Goal: Transaction & Acquisition: Purchase product/service

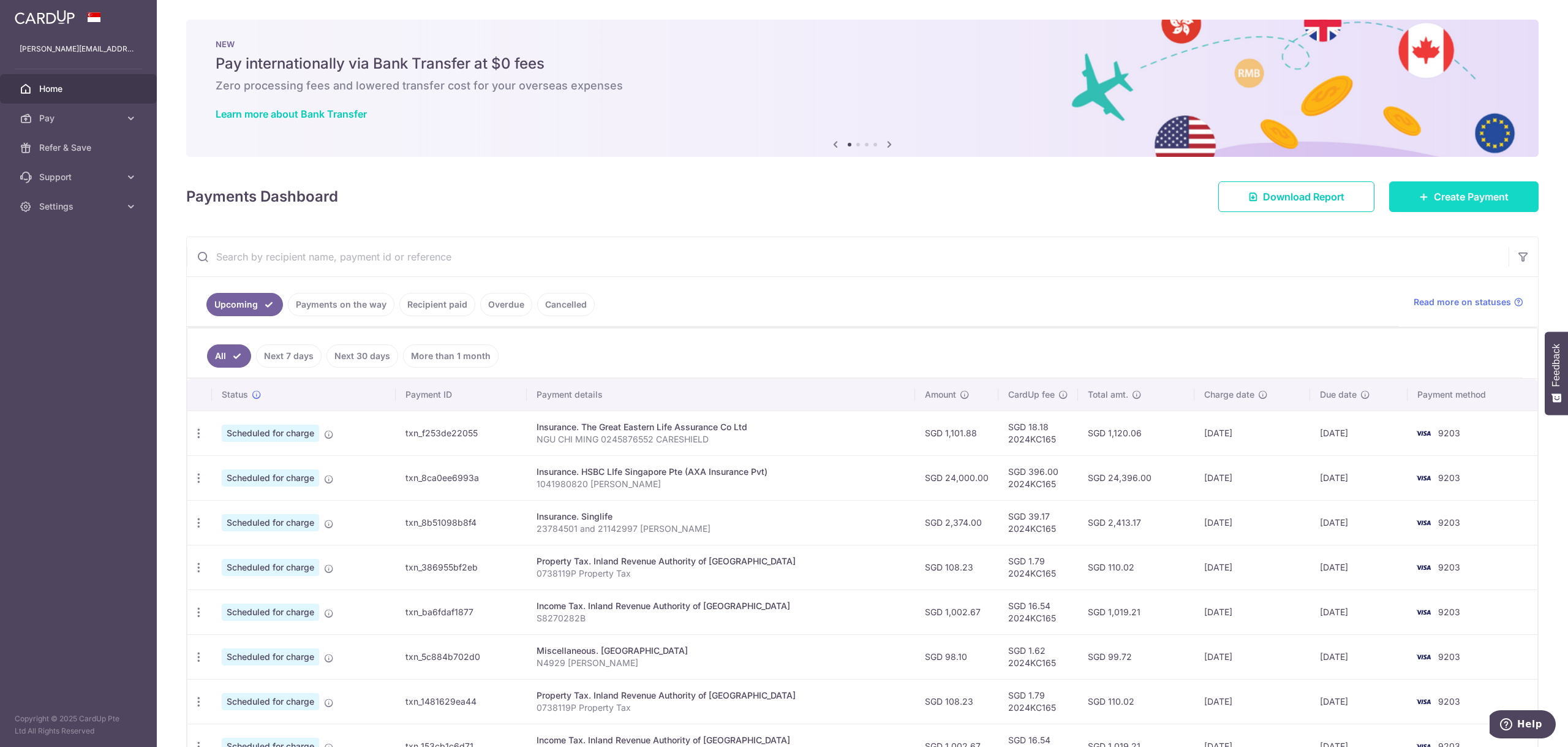
click at [1509, 199] on link "Create Payment" at bounding box center [1463, 196] width 149 height 31
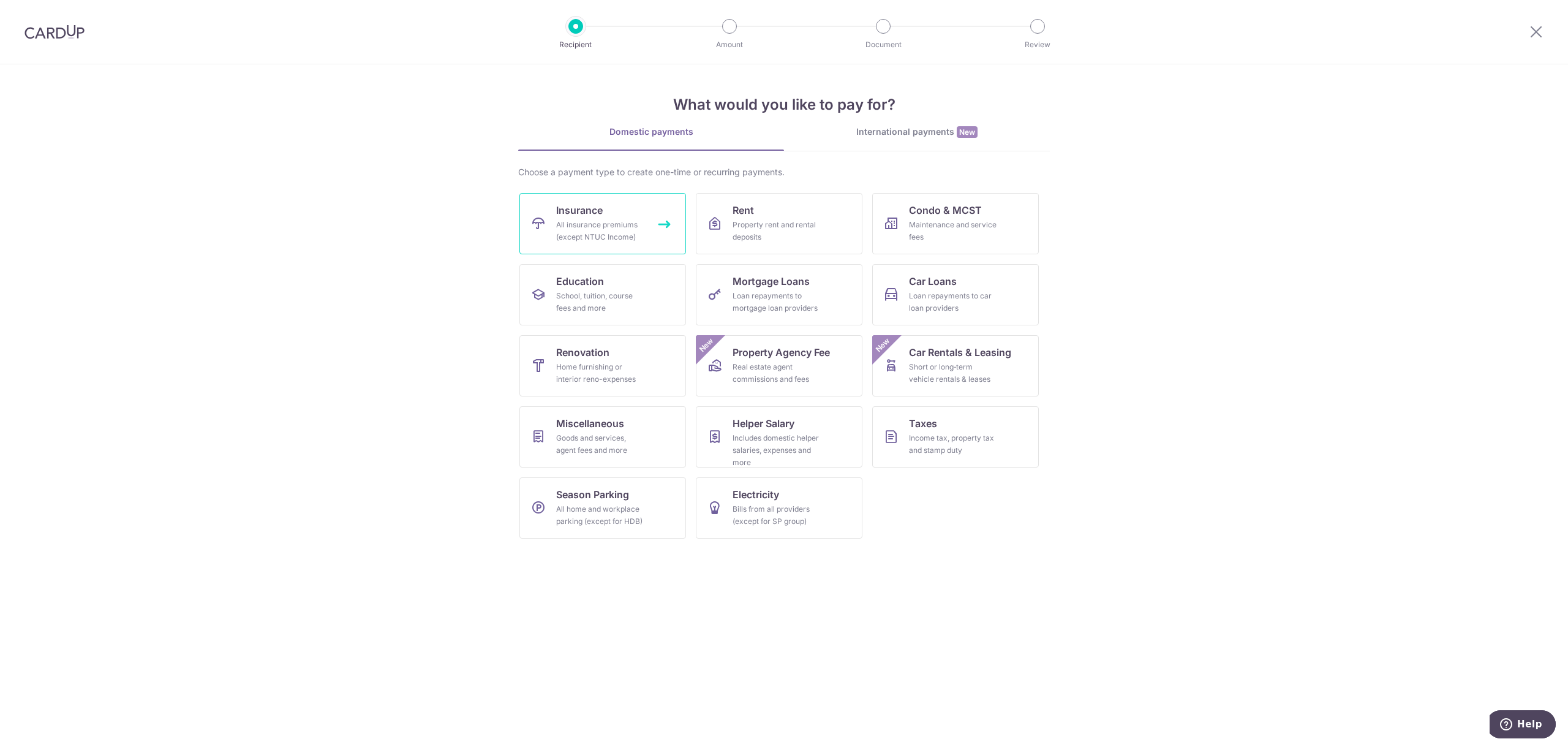
click at [622, 234] on div "All insurance premiums (except NTUC Income)" at bounding box center [600, 231] width 88 height 25
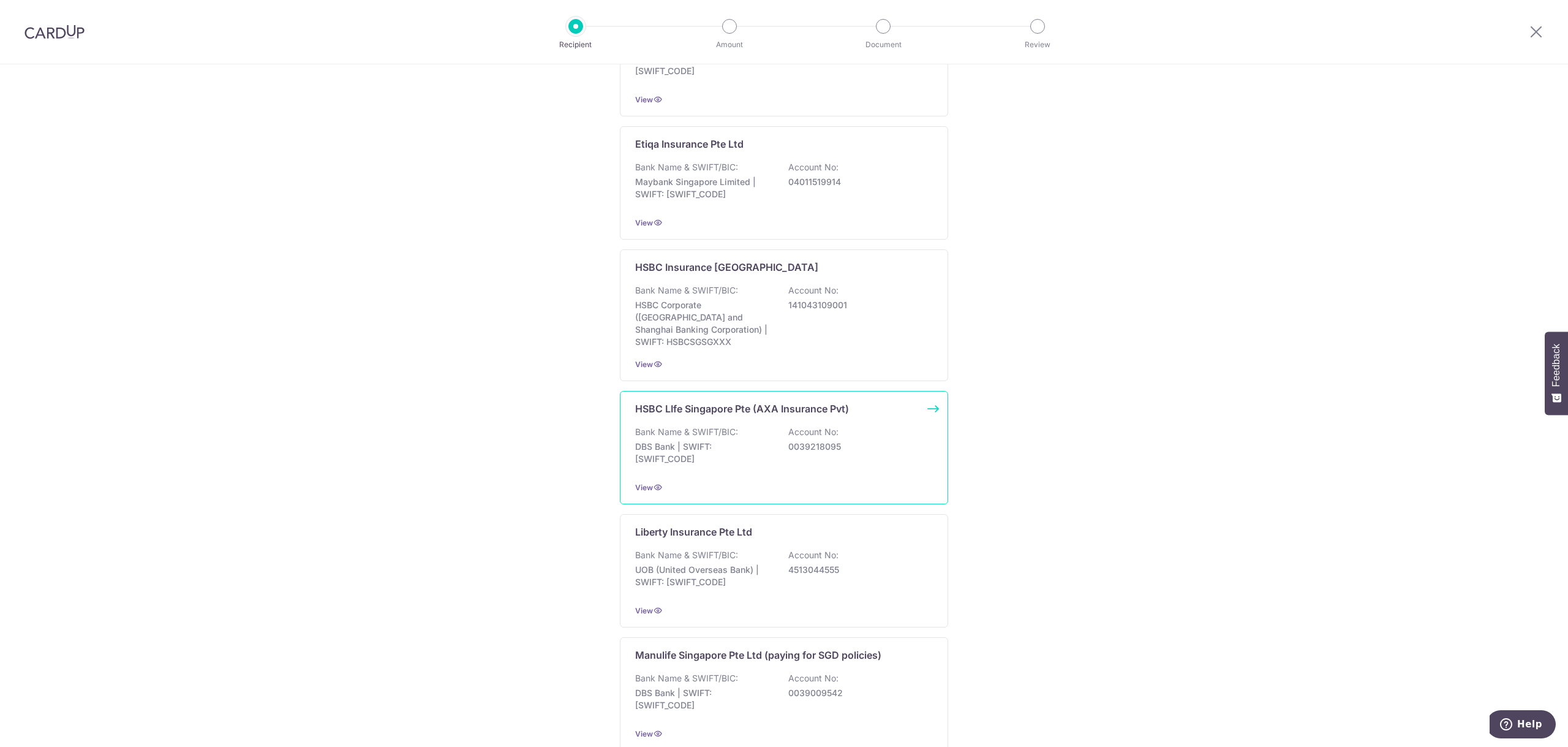
scroll to position [953, 0]
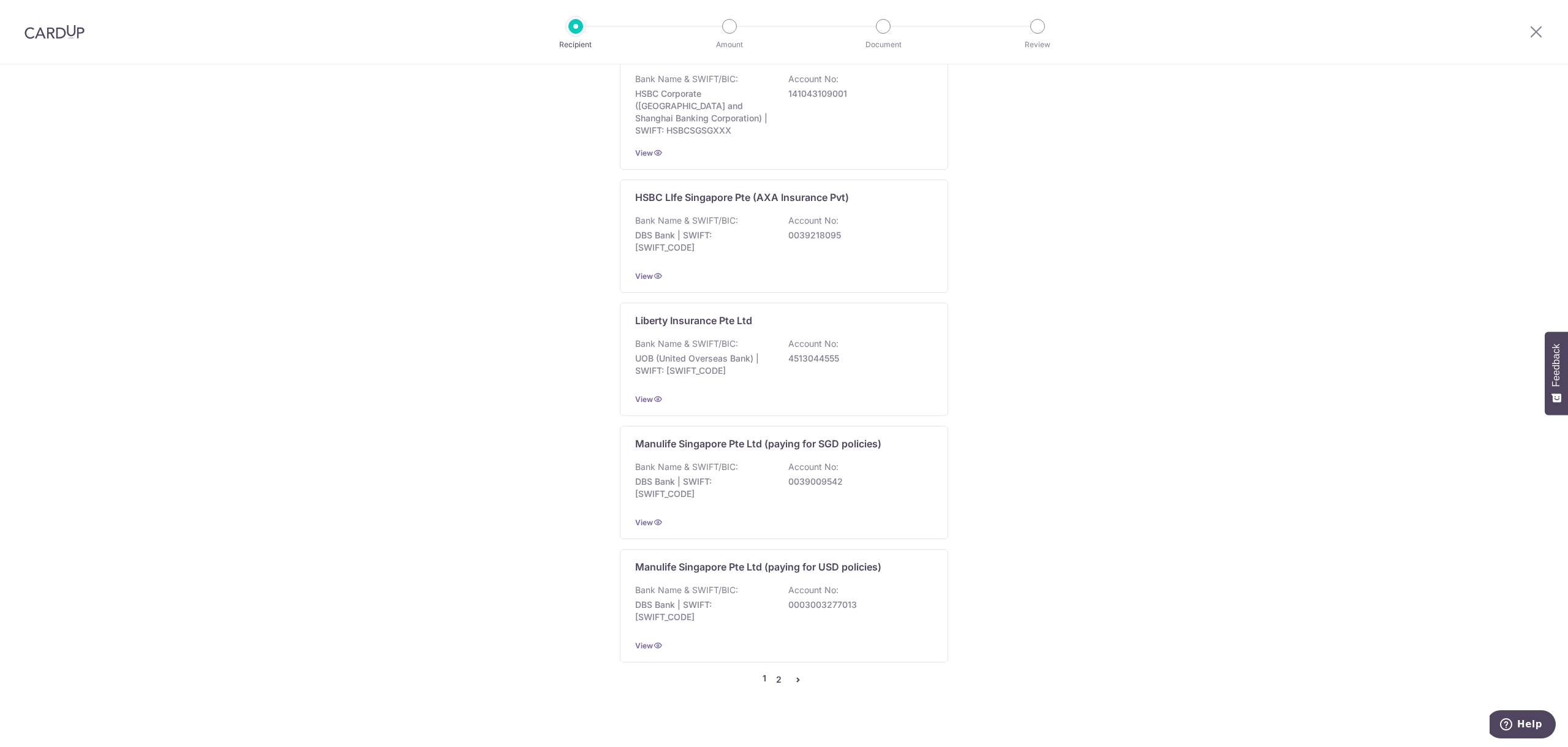
click at [772, 672] on link "2" at bounding box center [778, 679] width 15 height 15
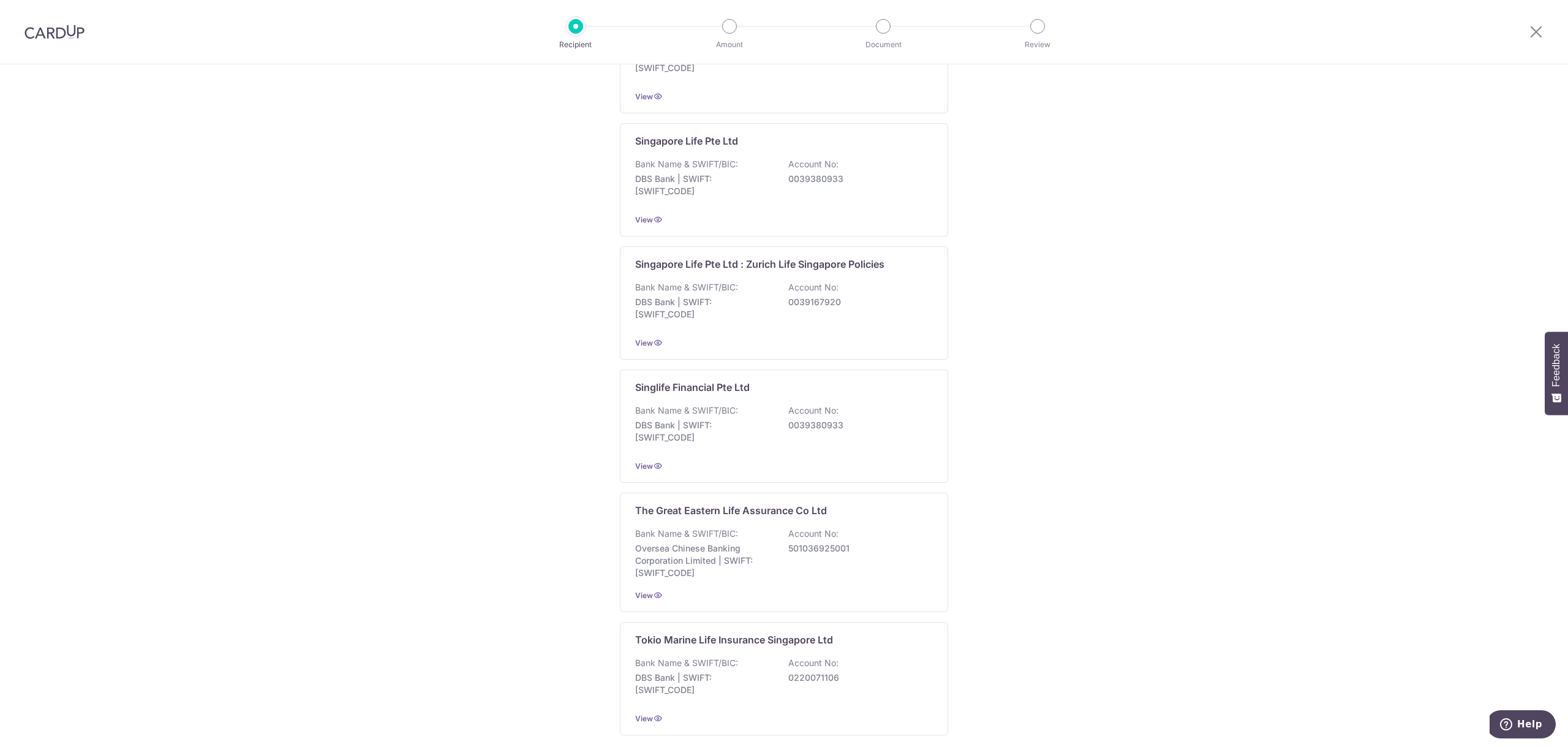
scroll to position [959, 0]
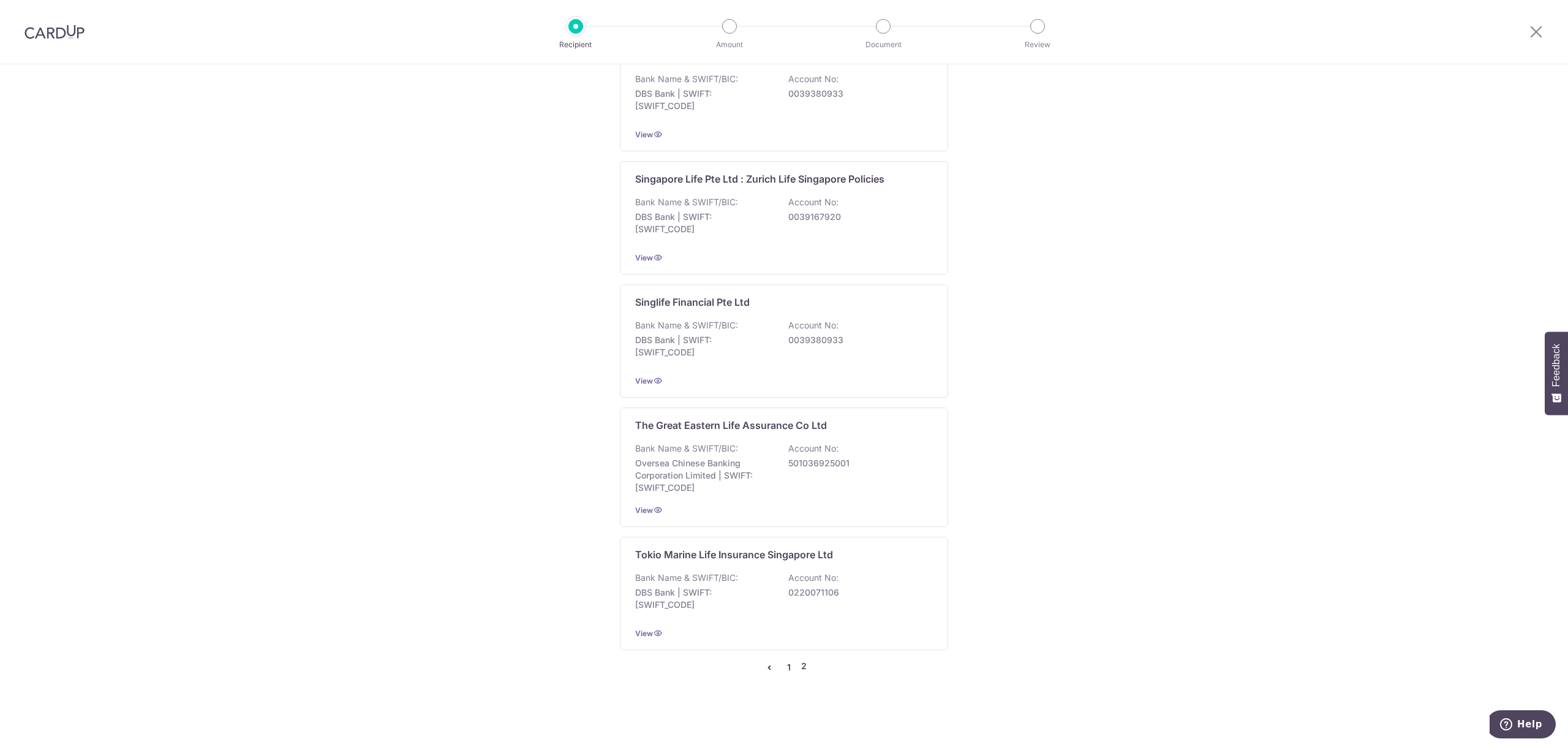
click at [790, 667] on link "1" at bounding box center [789, 667] width 15 height 15
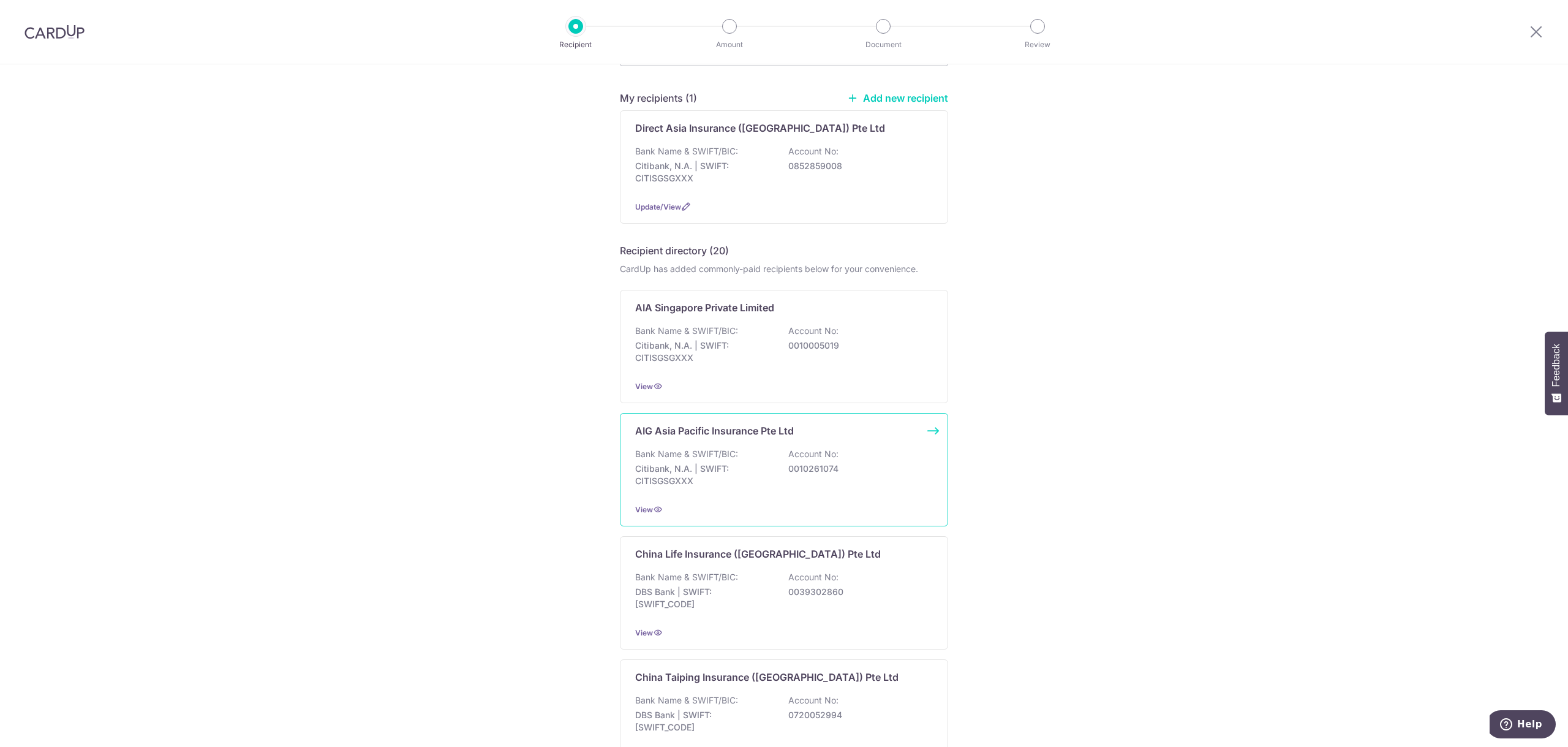
scroll to position [0, 0]
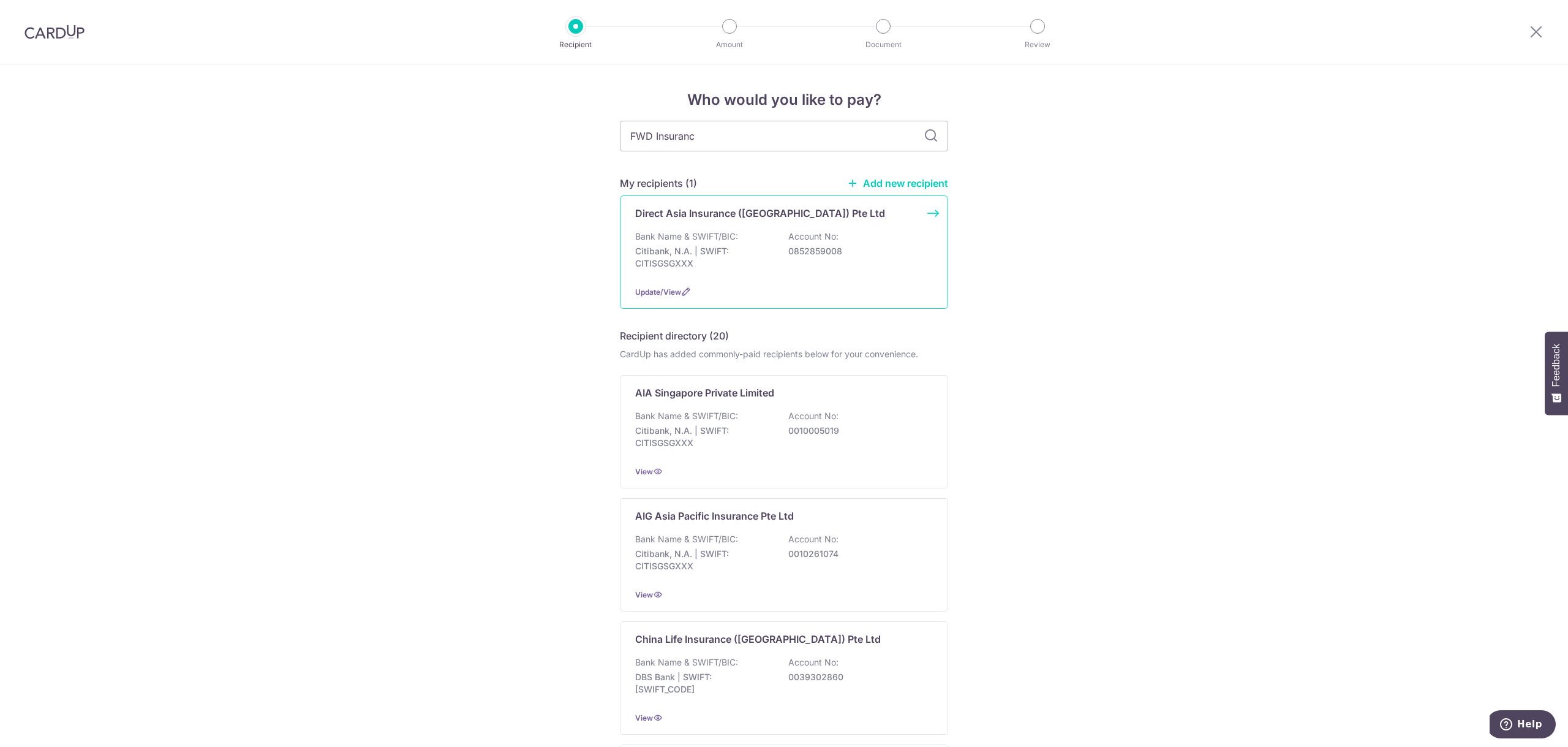
type input "FWD Insurance"
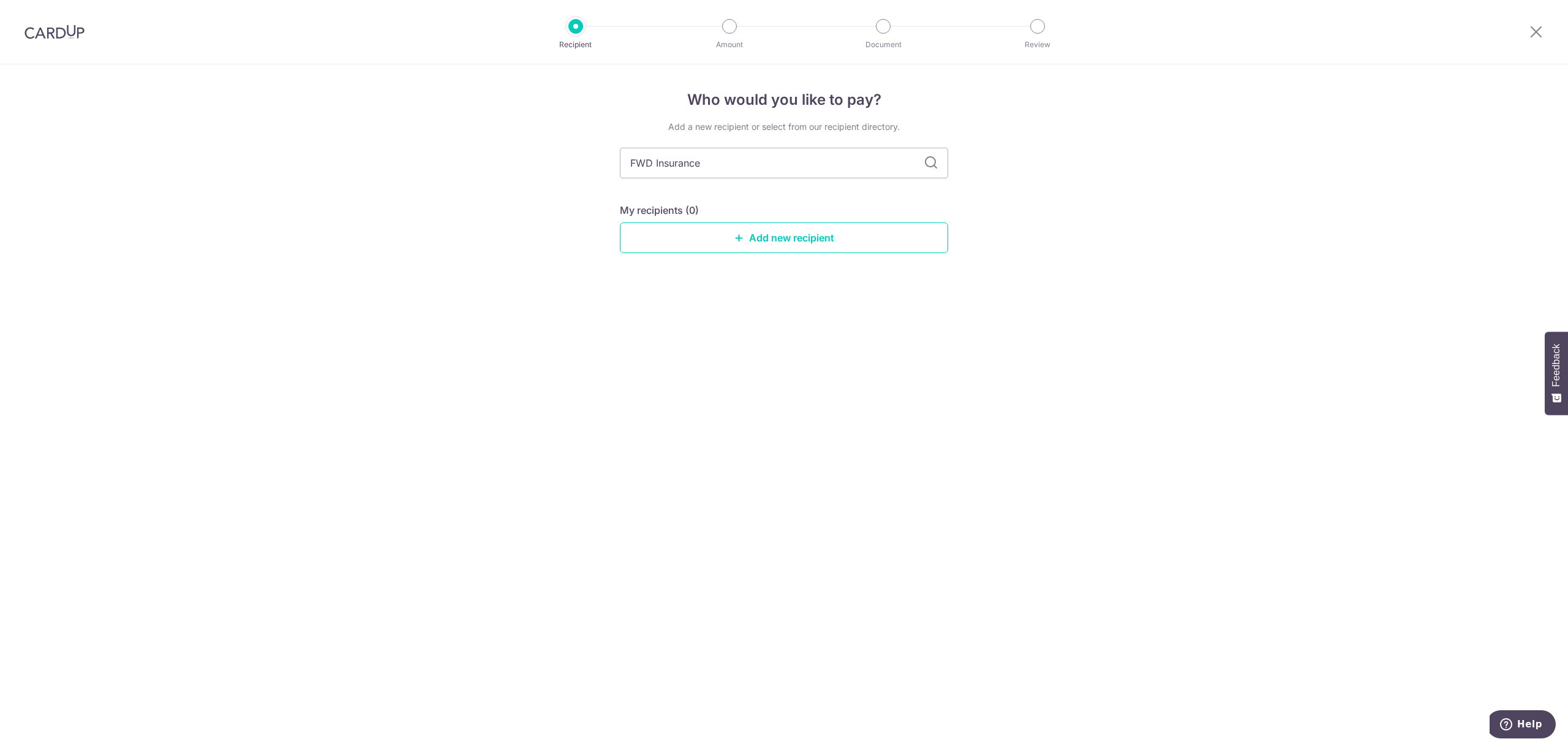
click at [929, 157] on icon at bounding box center [930, 163] width 15 height 15
click at [828, 219] on div "My recipients (0) Add new recipient" at bounding box center [784, 228] width 329 height 50
click at [824, 227] on link "Add new recipient" at bounding box center [784, 237] width 329 height 31
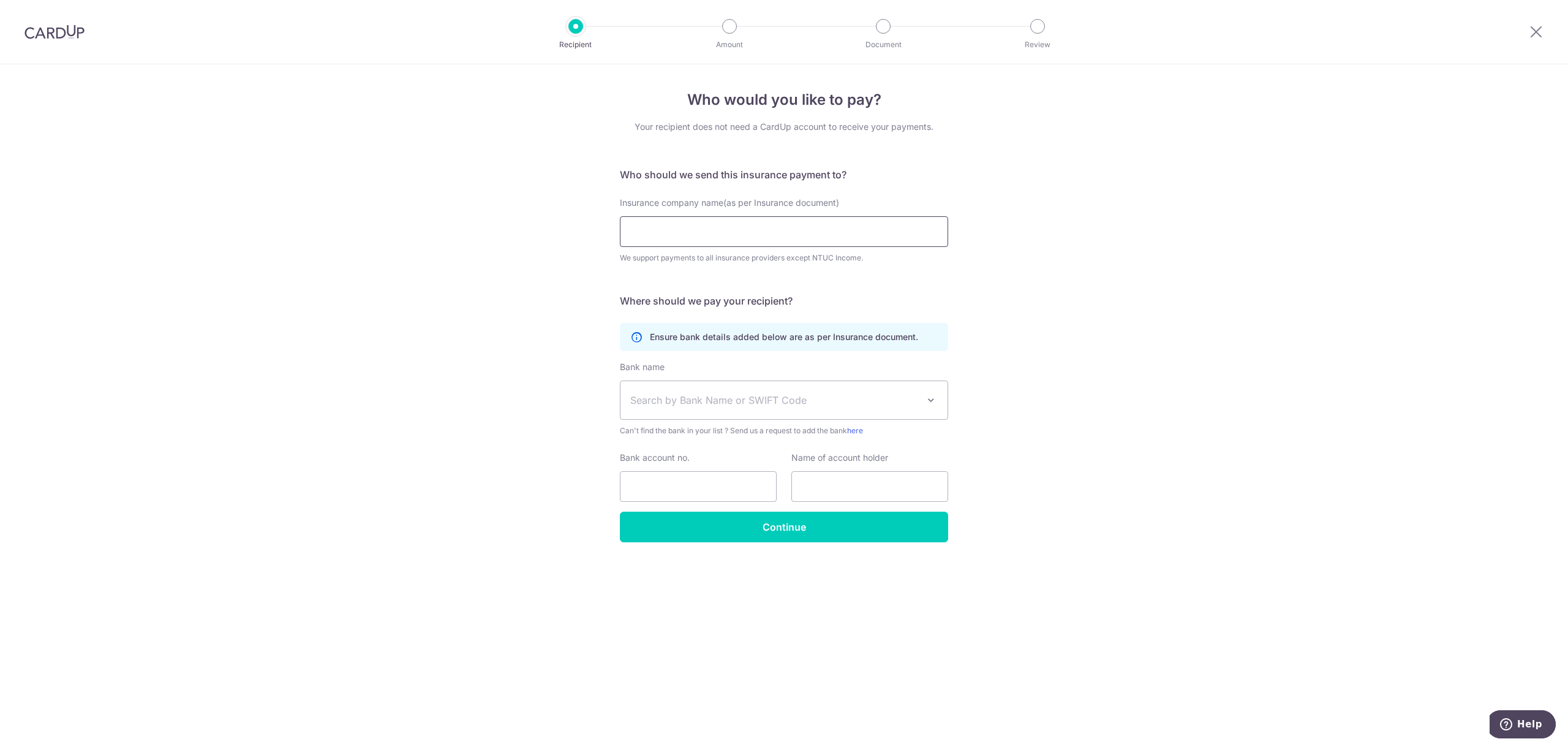
drag, startPoint x: 822, startPoint y: 228, endPoint x: 814, endPoint y: 229, distance: 8.1
click at [822, 228] on input "Insurance company name(as per Insurance document)" at bounding box center [784, 231] width 329 height 31
type input "FWD Insurance"
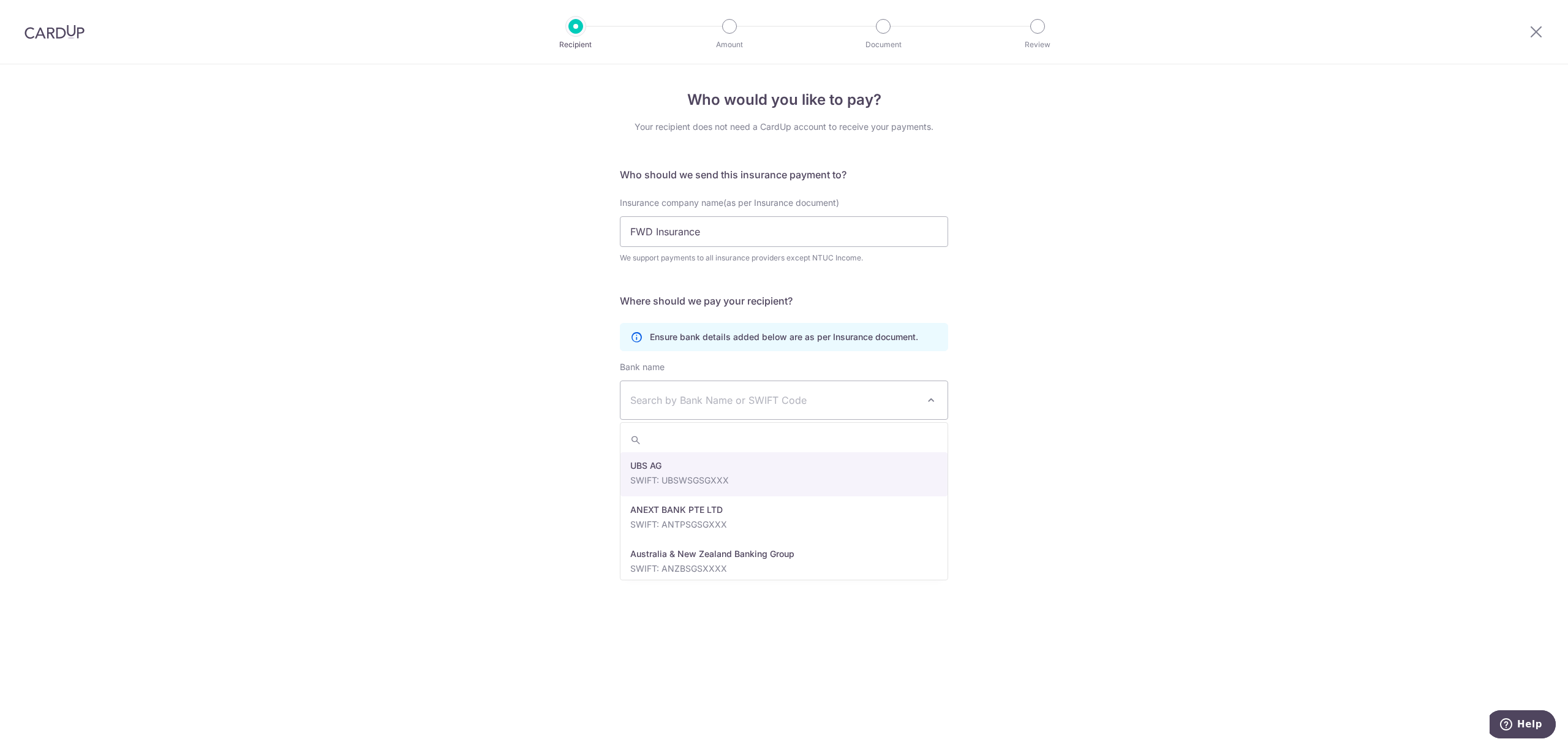
click at [768, 402] on span "Search by Bank Name or SWIFT Code" at bounding box center [774, 400] width 288 height 15
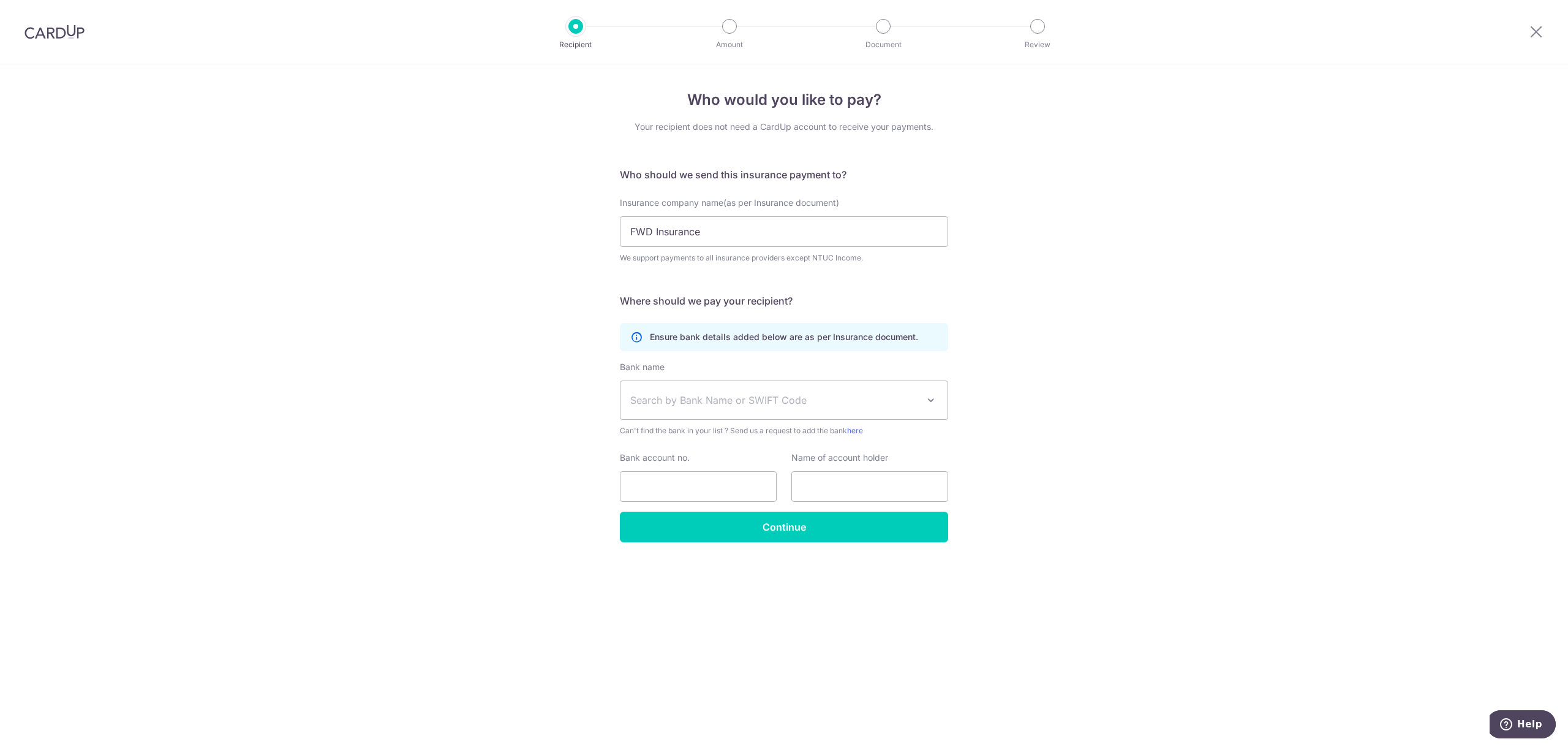
click at [748, 402] on span "Search by Bank Name or SWIFT Code" at bounding box center [774, 400] width 288 height 15
type input "ocbc"
select select "12"
click at [740, 486] on input "Bank account no." at bounding box center [698, 486] width 157 height 31
type input "713636025001"
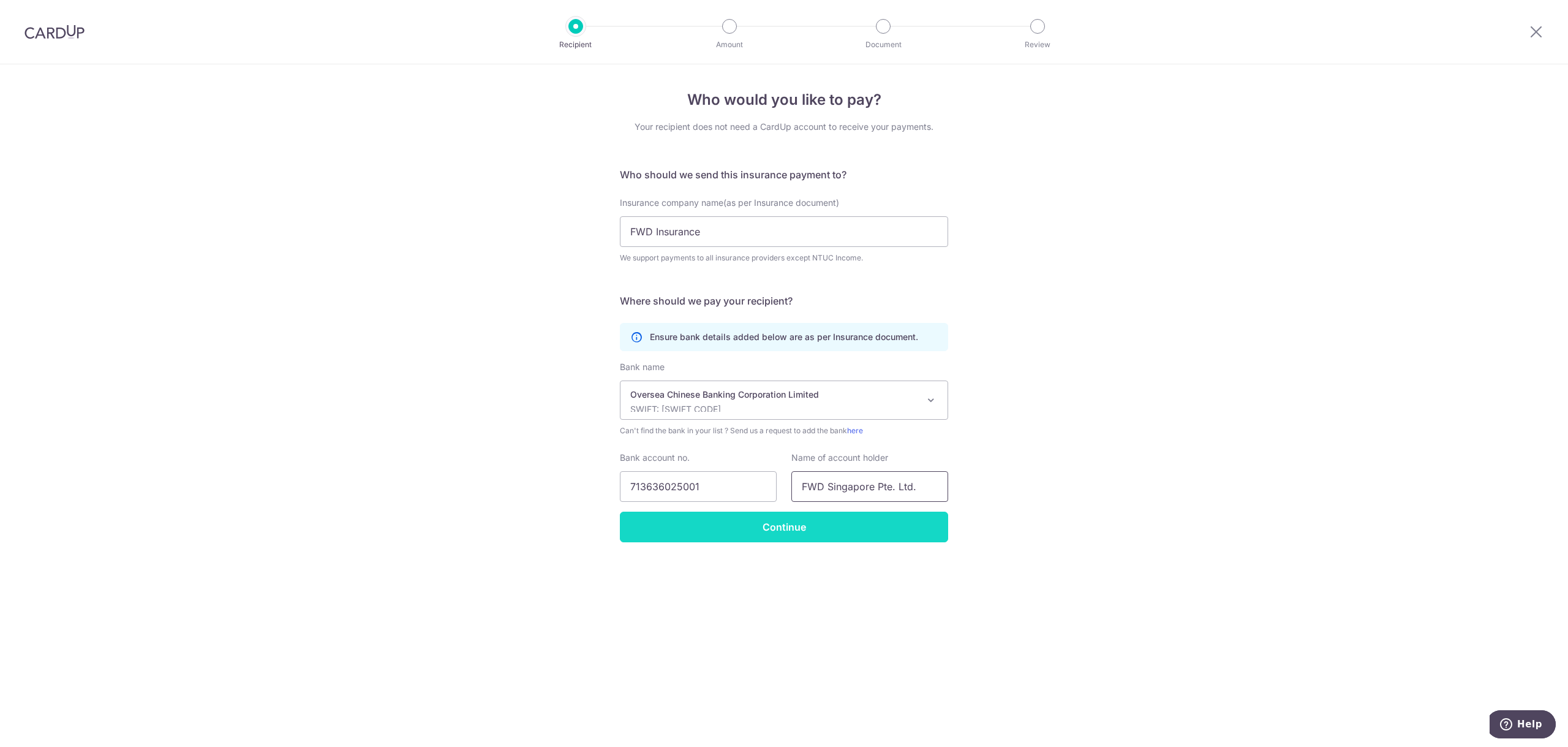
type input "FWD Singapore Pte. Ltd."
click at [830, 526] on input "Continue" at bounding box center [784, 526] width 329 height 31
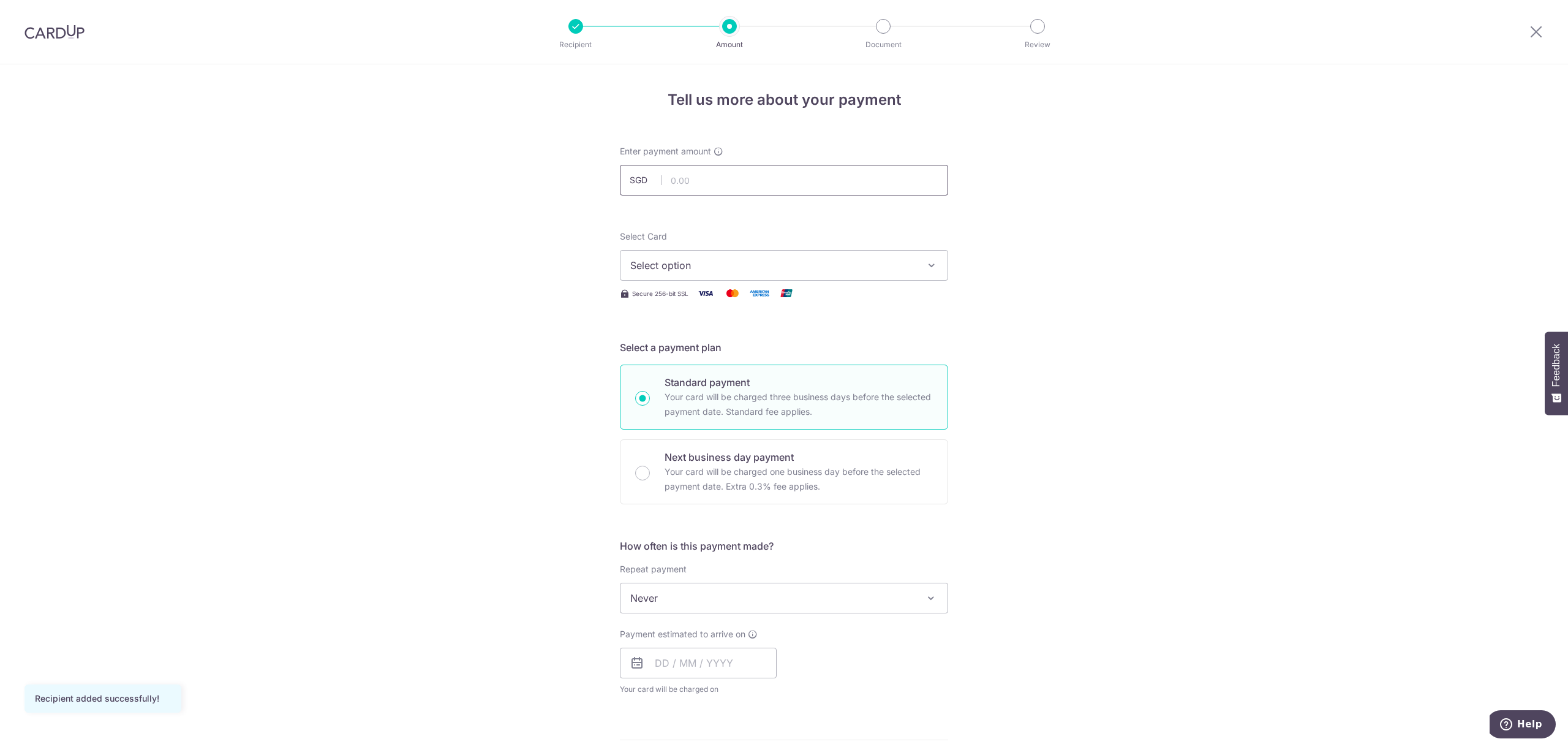
click at [784, 185] on input "text" at bounding box center [784, 180] width 329 height 31
type input "705.00"
click at [763, 266] on span "Select option" at bounding box center [772, 265] width 285 height 15
drag, startPoint x: 741, startPoint y: 379, endPoint x: 726, endPoint y: 327, distance: 54.1
click at [741, 379] on span "**** 9203" at bounding box center [784, 382] width 307 height 15
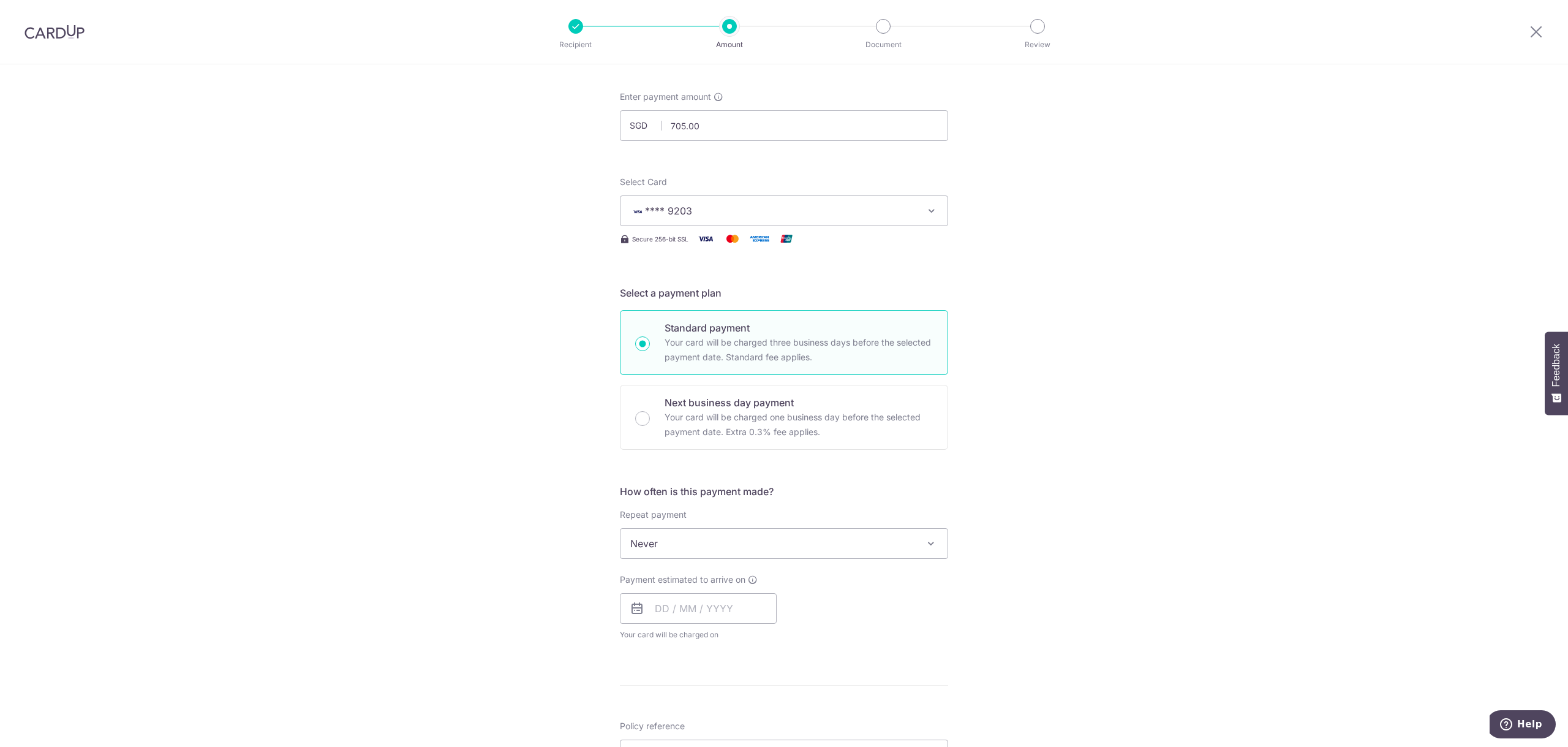
scroll to position [122, 0]
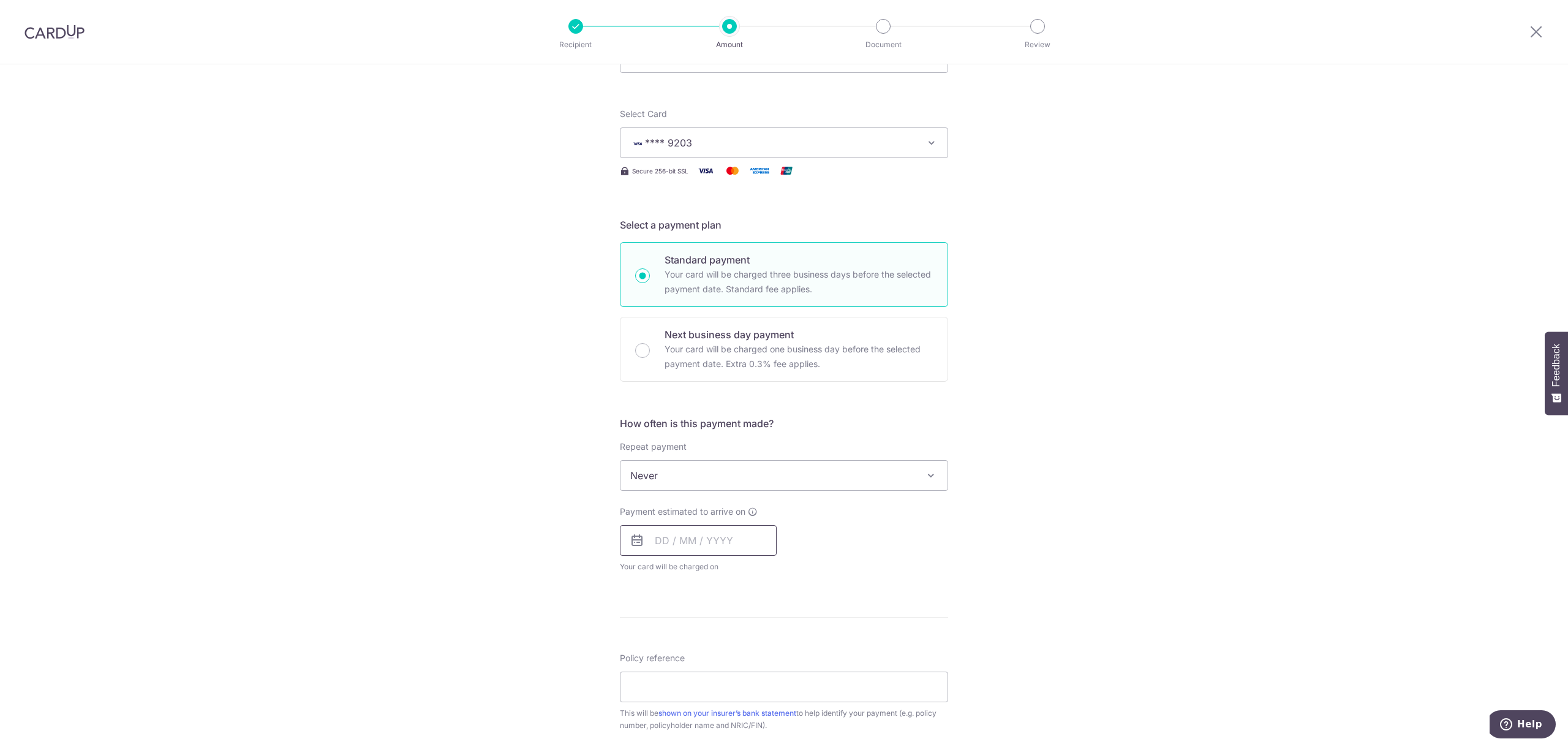
click at [733, 531] on input "text" at bounding box center [698, 540] width 157 height 31
click at [766, 633] on link "5" at bounding box center [768, 627] width 19 height 19
type input "[DATE]"
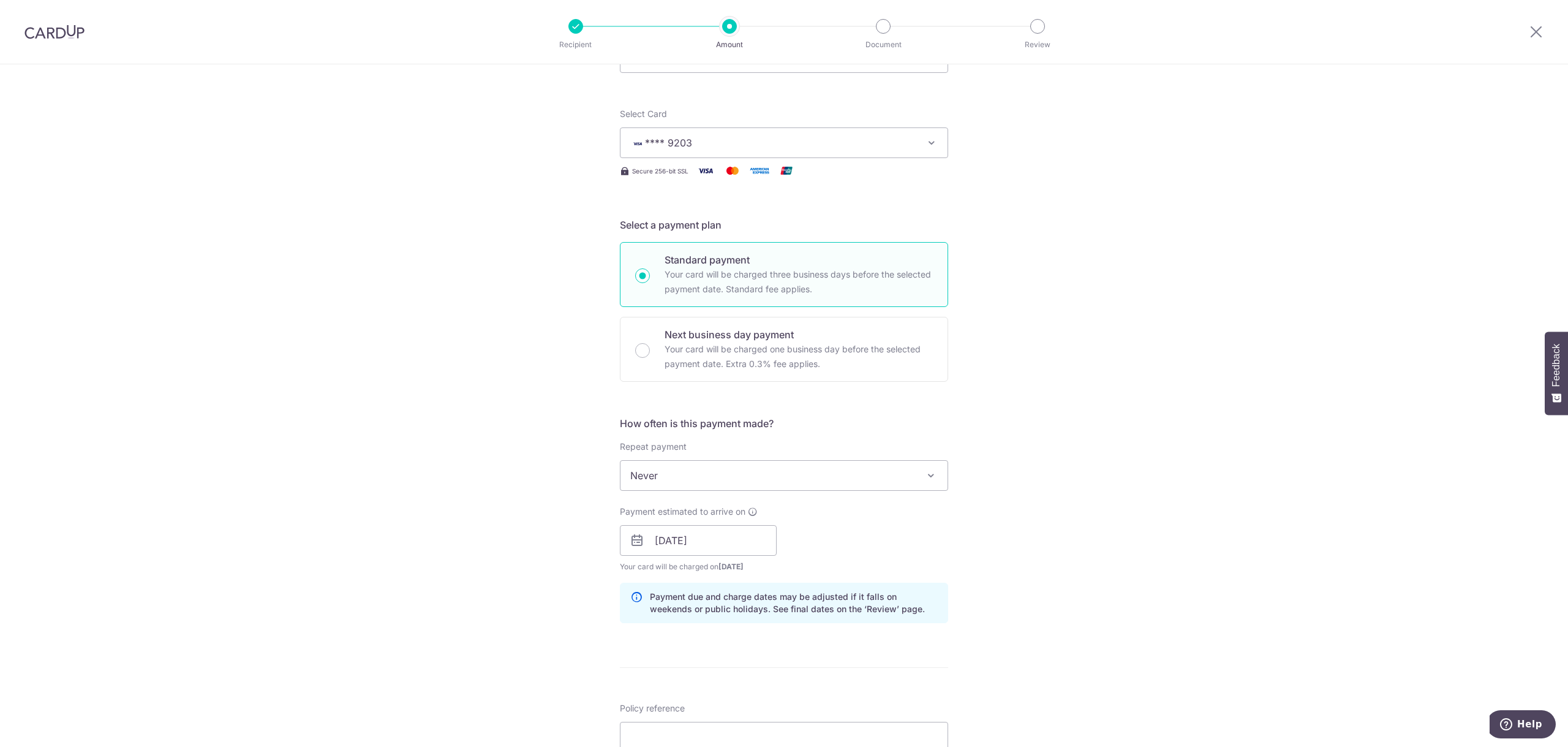
click at [889, 650] on form "Enter payment amount SGD 705.00 705.00 Recipient added successfully! Select Car…" at bounding box center [784, 533] width 329 height 1020
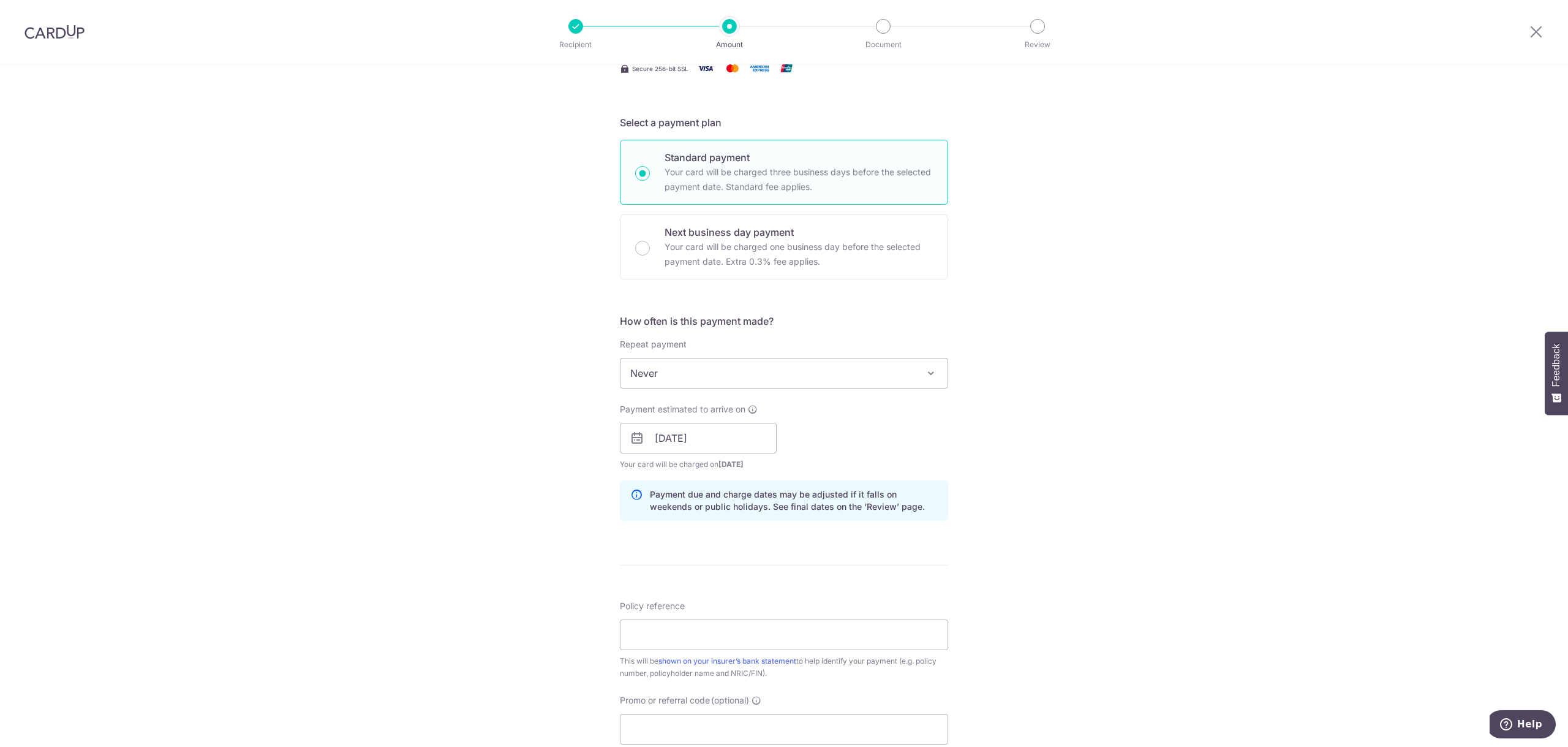
scroll to position [367, 0]
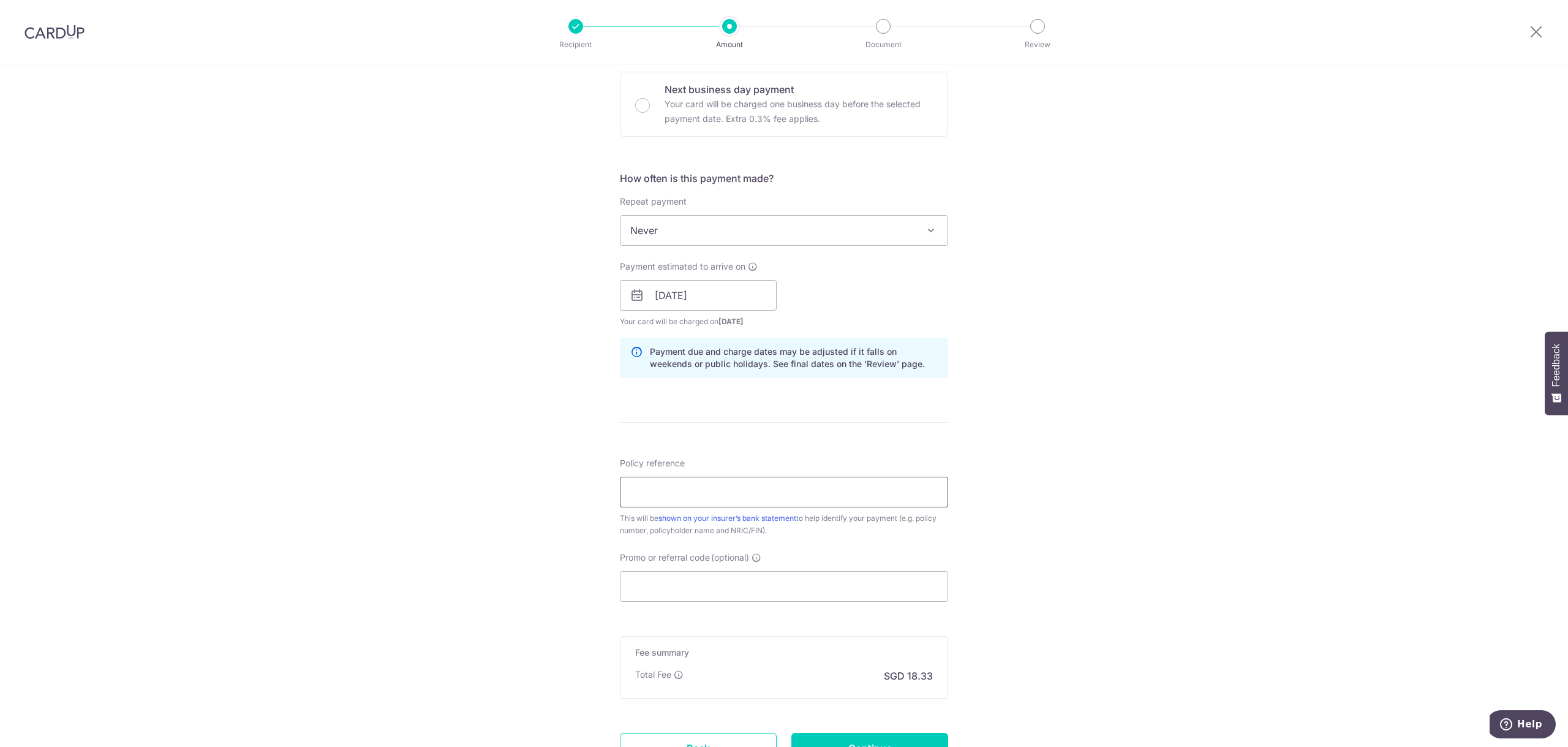
click at [760, 487] on input "Policy reference" at bounding box center [784, 491] width 329 height 31
paste input "11321590"
type input "11321590 [PERSON_NAME]"
click at [805, 578] on input "Promo or referral code (optional)" at bounding box center [784, 586] width 329 height 31
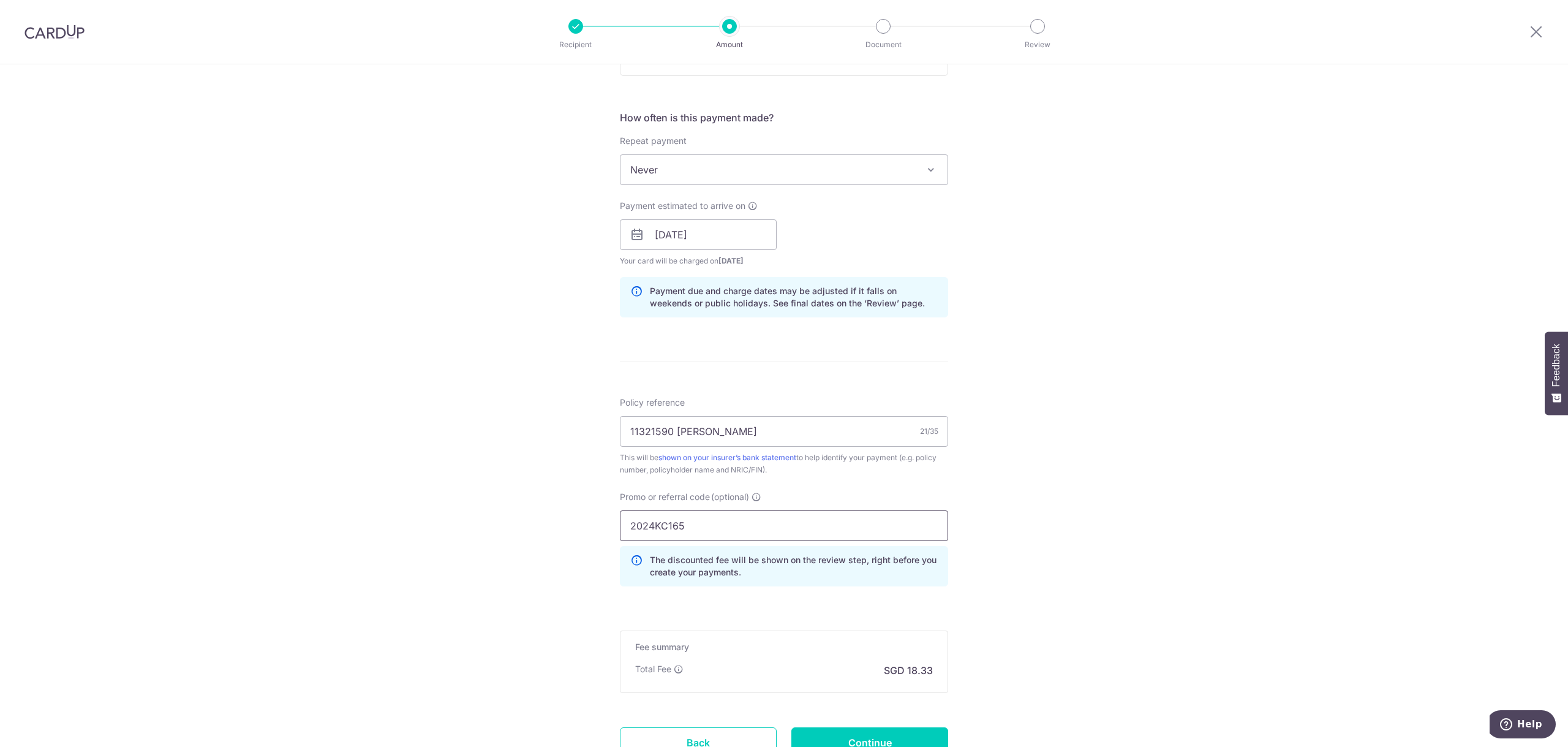
scroll to position [532, 0]
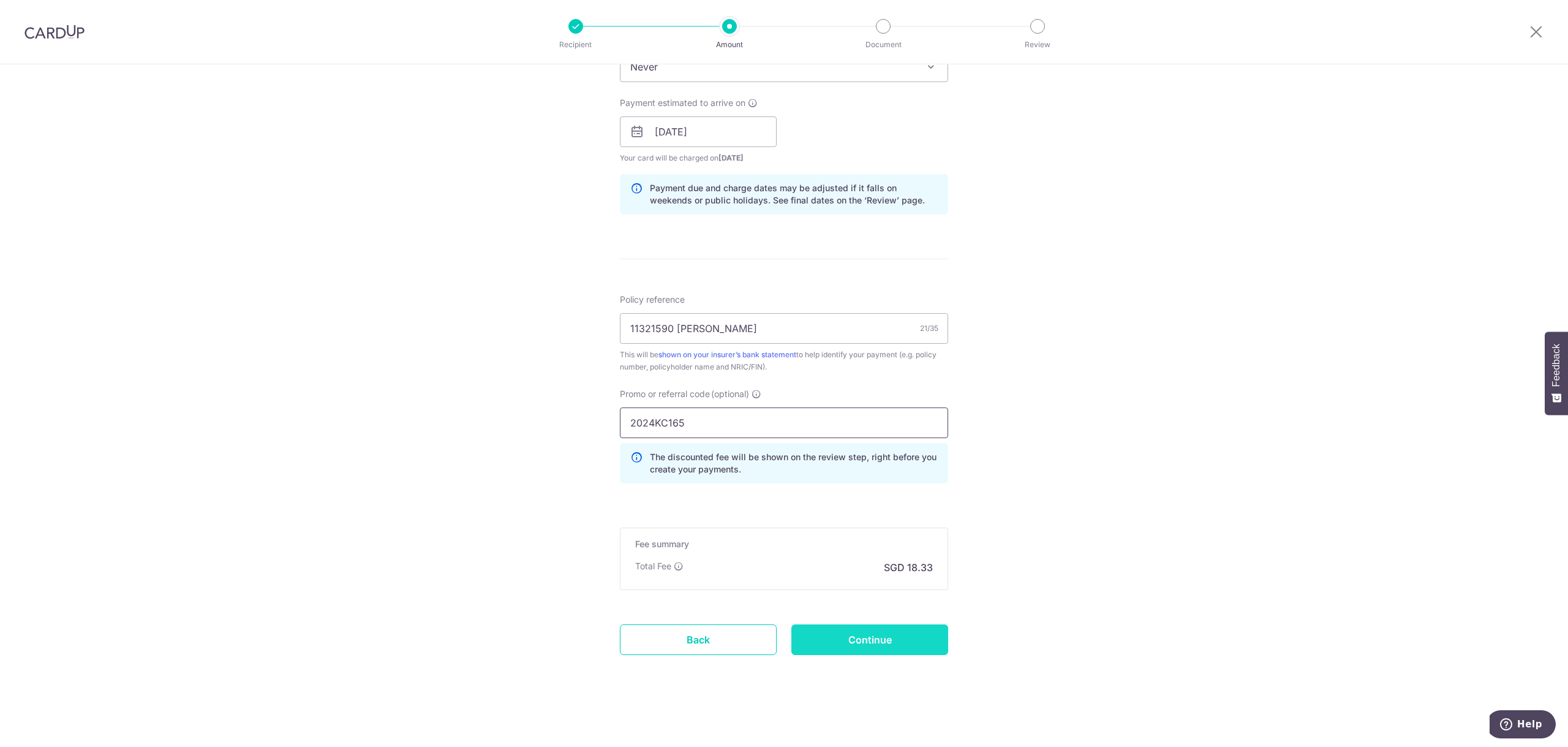
type input "2024KC165"
click at [863, 636] on input "Continue" at bounding box center [870, 640] width 157 height 31
type input "Create Schedule"
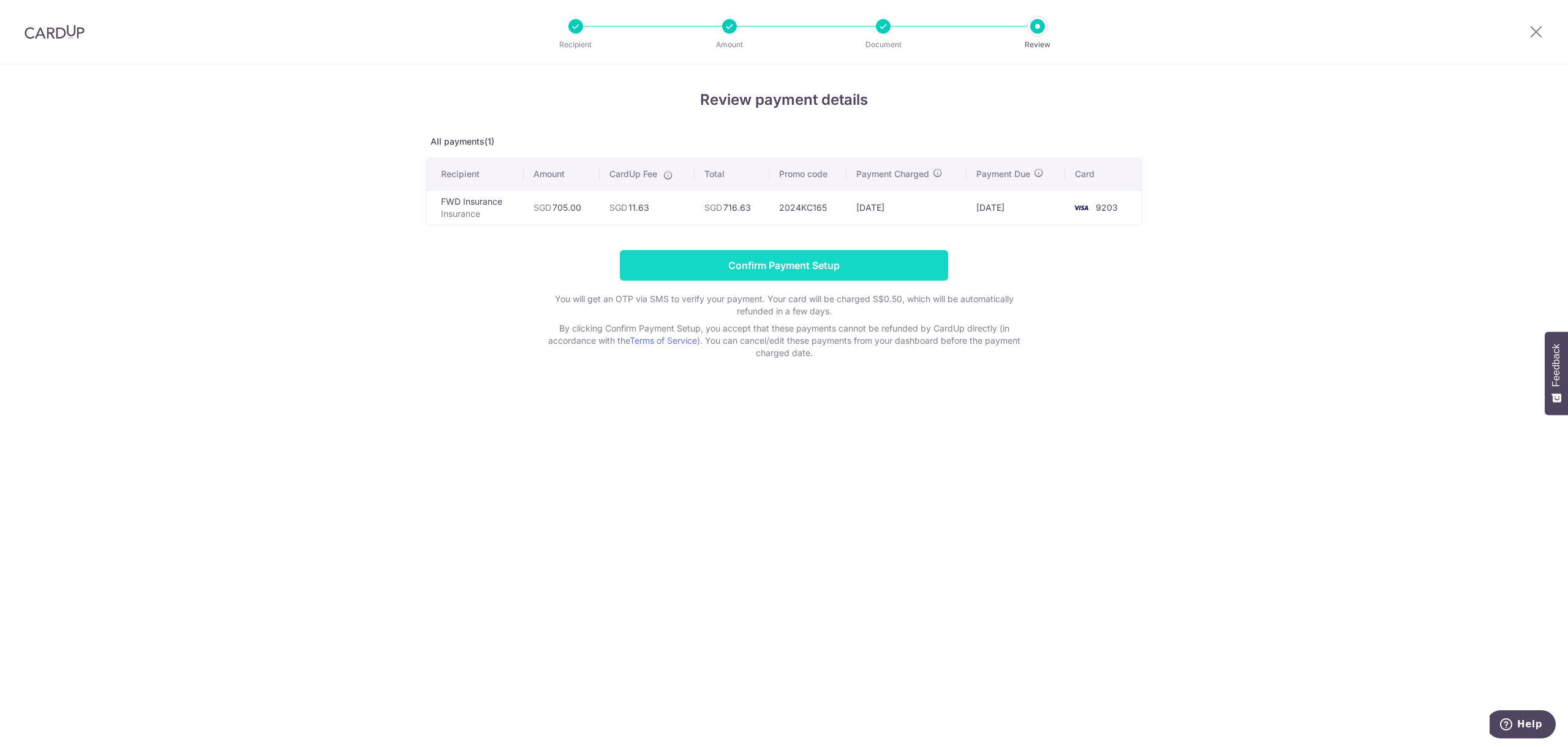
click at [798, 262] on input "Confirm Payment Setup" at bounding box center [784, 265] width 329 height 31
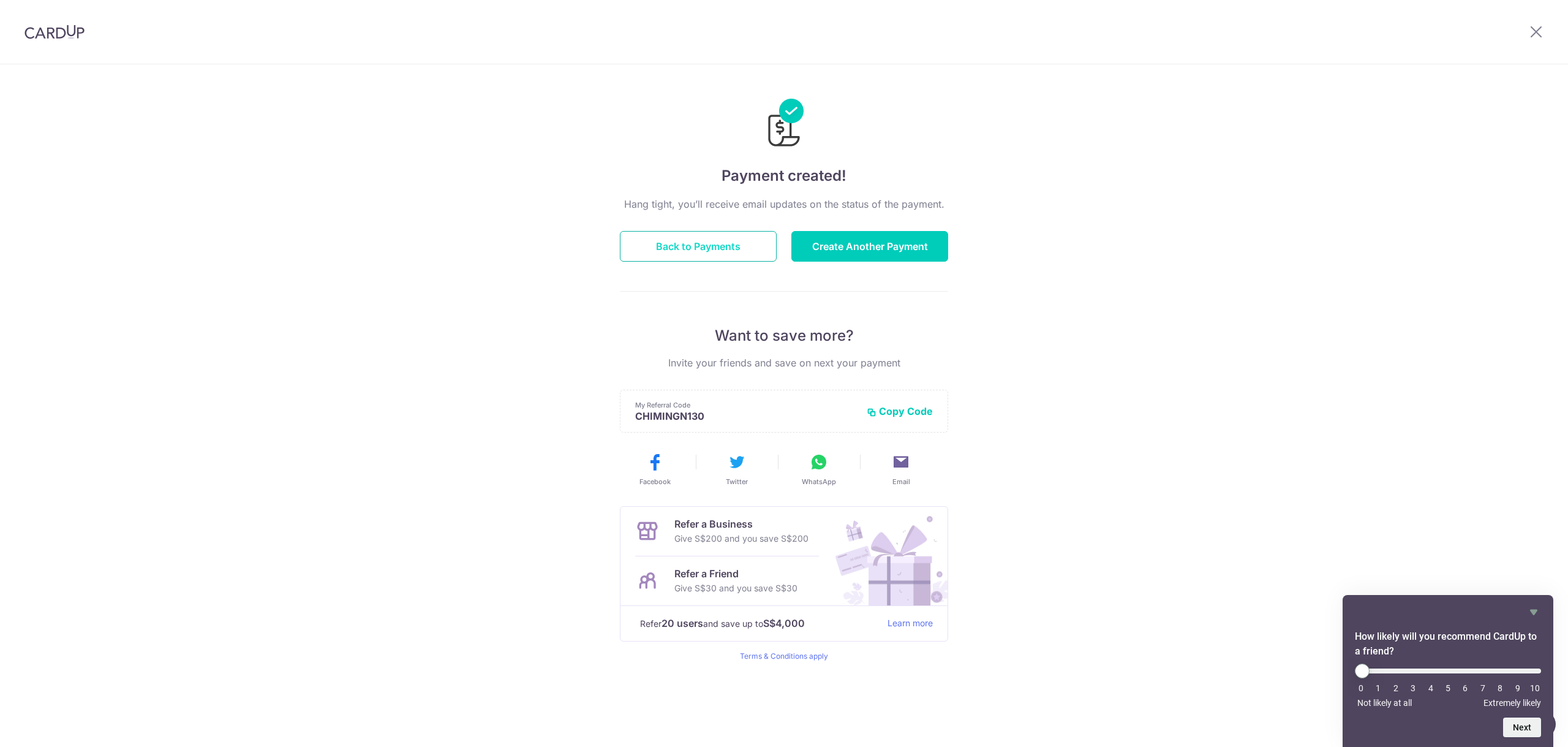
click at [719, 240] on button "Back to Payments" at bounding box center [698, 246] width 157 height 31
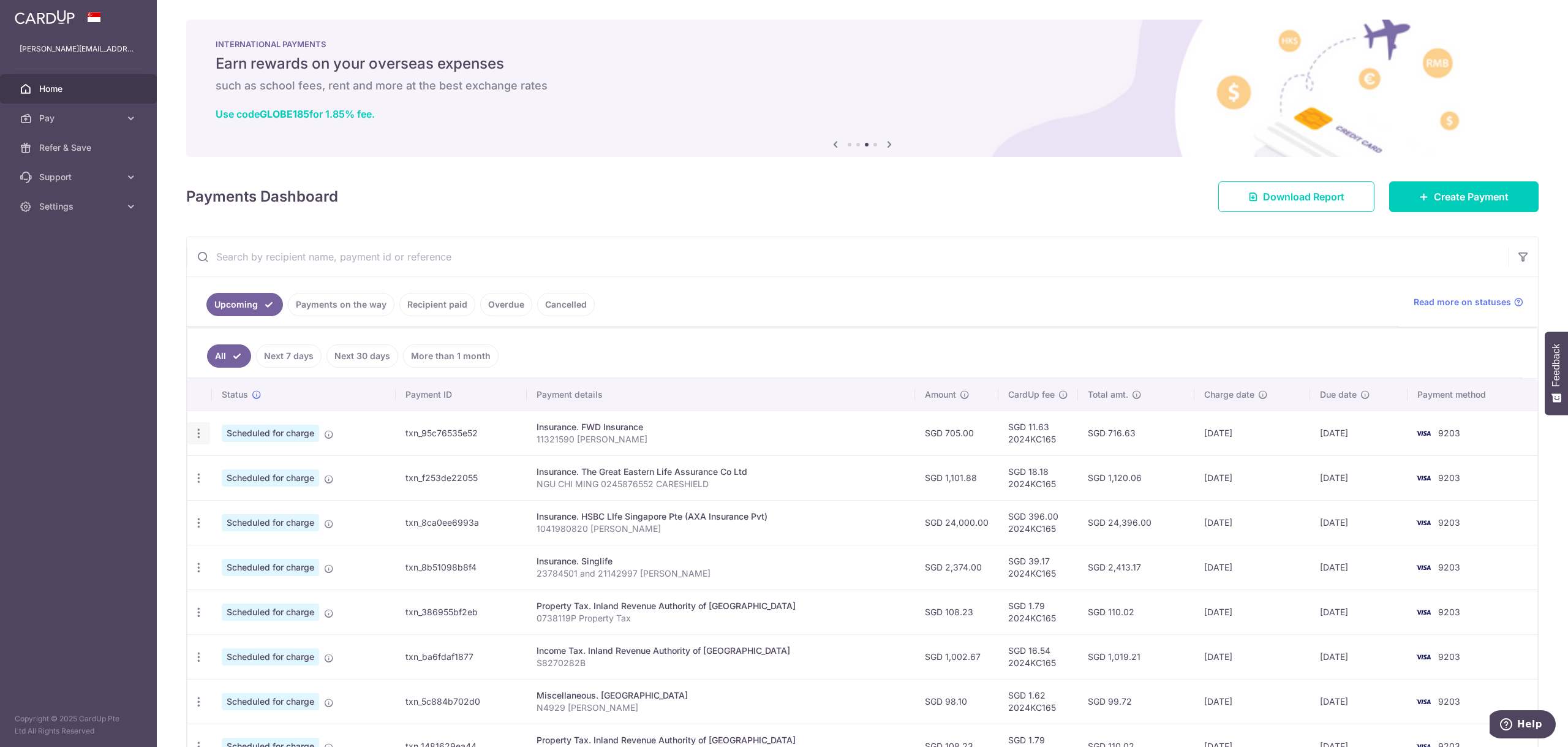
click at [199, 430] on icon "button" at bounding box center [199, 433] width 13 height 13
